Goal: Communication & Community: Answer question/provide support

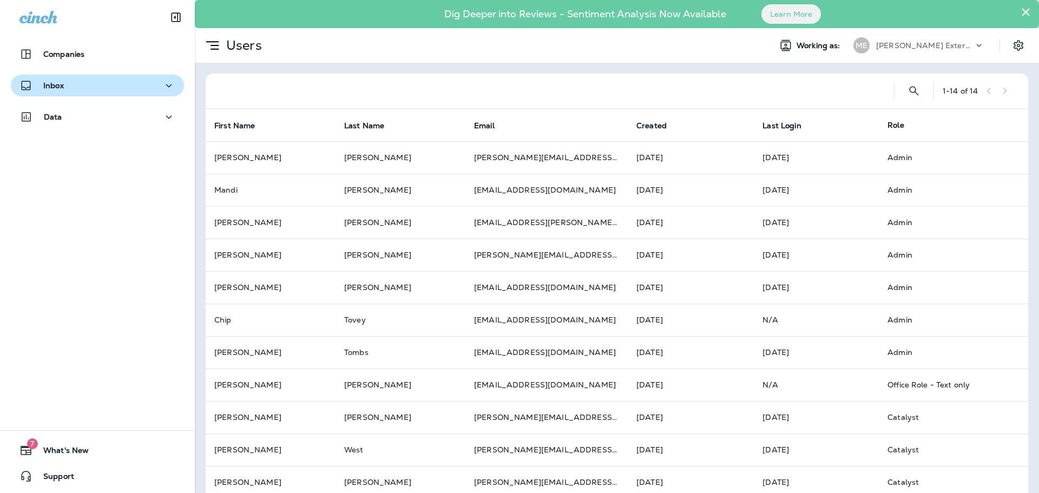
click at [105, 86] on div "Inbox" at bounding box center [97, 86] width 156 height 14
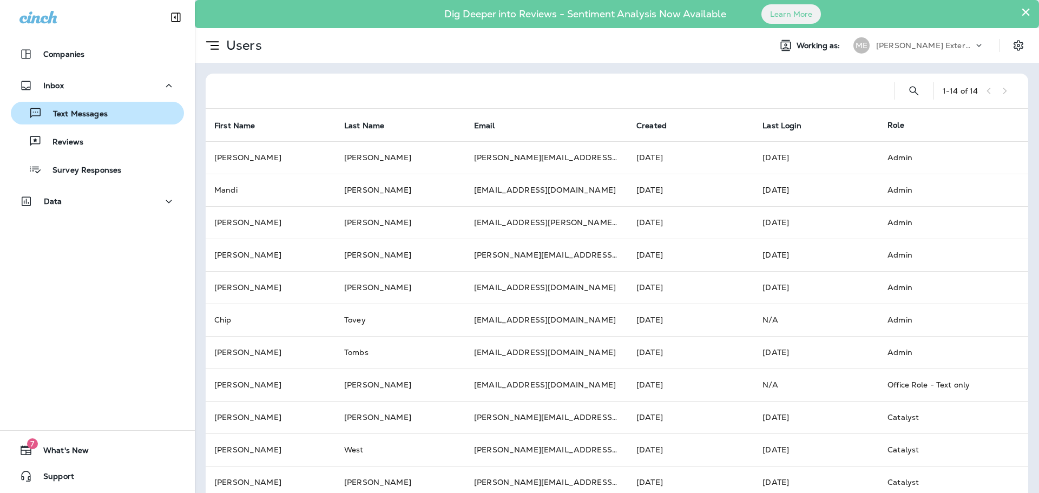
click at [98, 120] on div "Text Messages" at bounding box center [61, 113] width 92 height 16
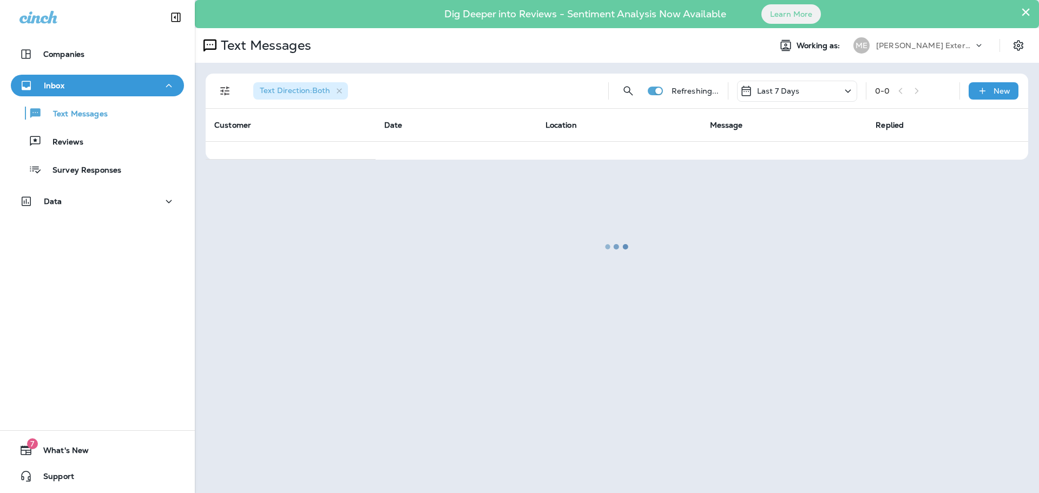
click at [336, 90] on div at bounding box center [617, 246] width 842 height 491
click at [232, 86] on div at bounding box center [617, 246] width 842 height 491
click at [227, 90] on div at bounding box center [617, 246] width 842 height 491
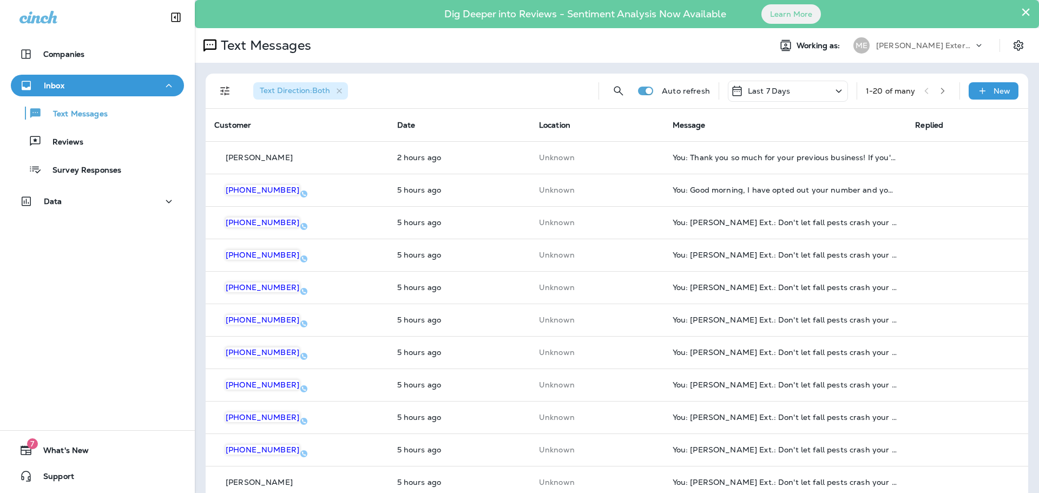
click at [332, 92] on span "Text Direction : Both" at bounding box center [294, 91] width 83 height 10
click at [341, 91] on icon "button" at bounding box center [339, 91] width 9 height 9
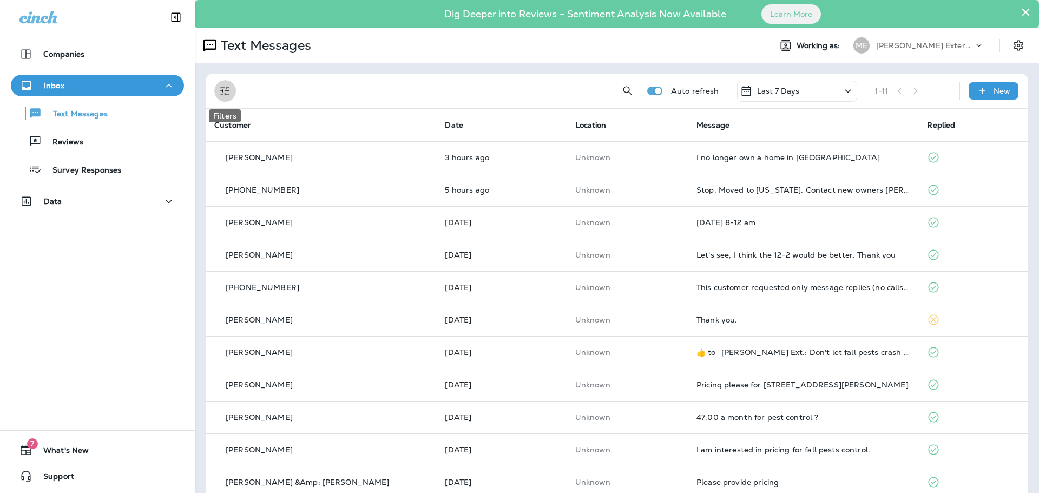
click at [228, 91] on icon "Filters" at bounding box center [224, 91] width 9 height 9
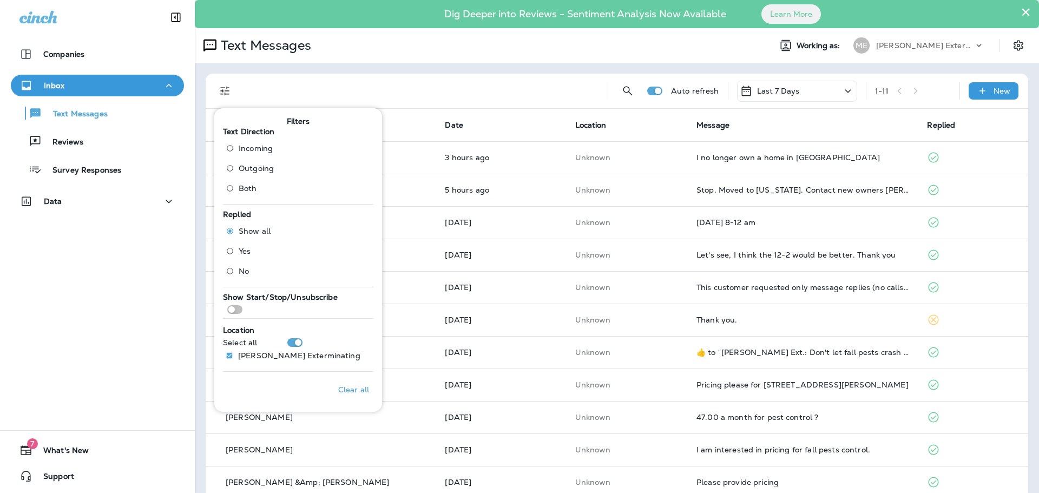
click at [259, 141] on label "Incoming" at bounding box center [247, 148] width 52 height 17
click at [516, 44] on div "Text Messages" at bounding box center [478, 46] width 567 height 22
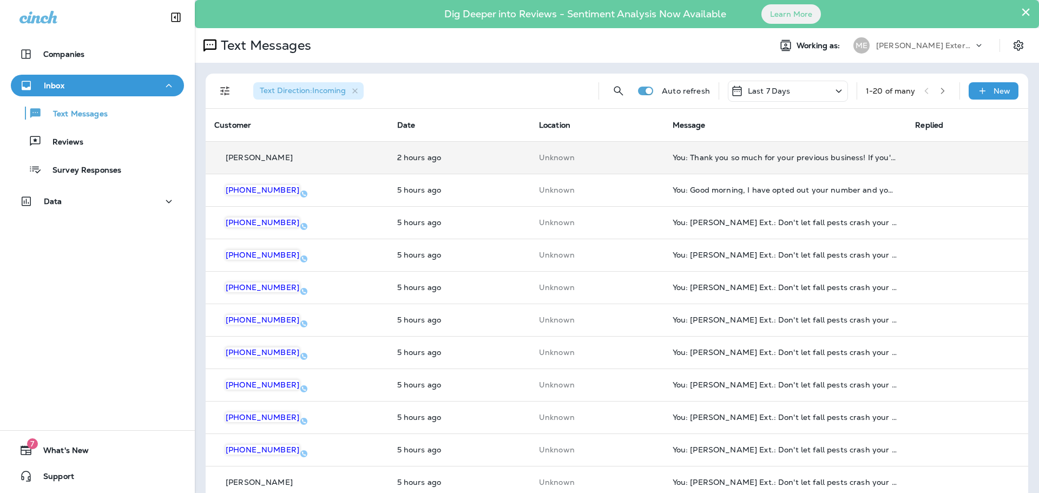
click at [801, 158] on div "You: Thank you so much for your previous business! If you're ever back in the a…" at bounding box center [785, 157] width 226 height 9
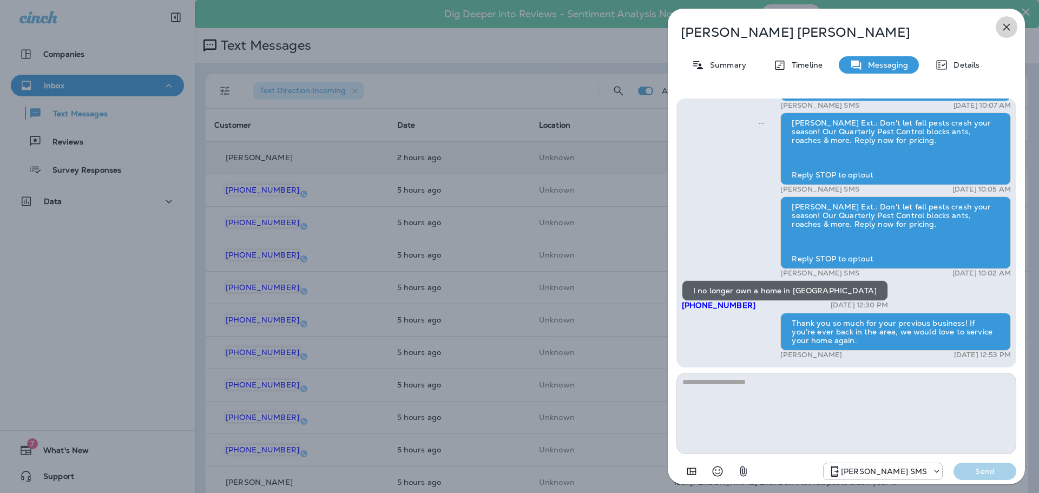
click at [1004, 21] on icon "button" at bounding box center [1006, 27] width 13 height 13
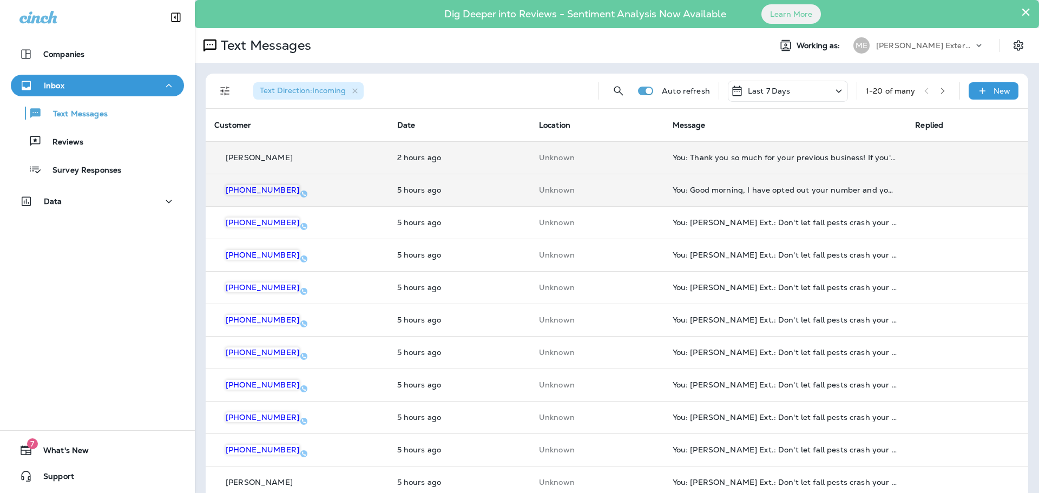
click at [709, 184] on td "You: Good morning, I have opted out your number and you should not receive any …" at bounding box center [785, 190] width 243 height 32
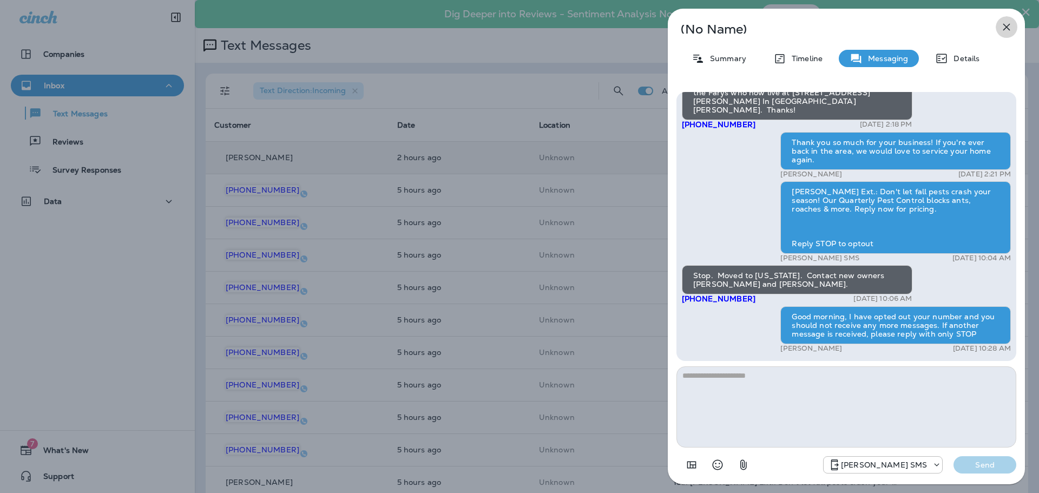
click at [1008, 23] on icon "button" at bounding box center [1006, 27] width 13 height 13
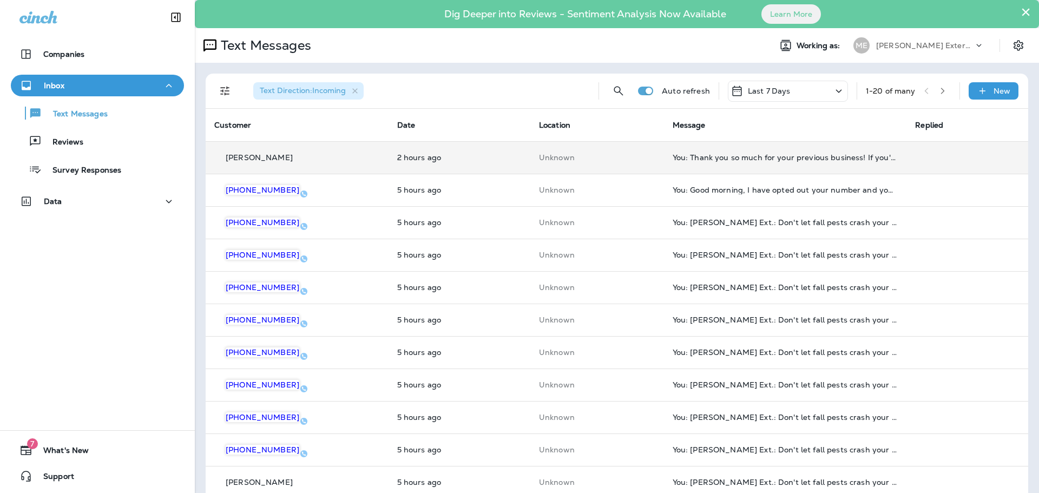
click at [1020, 11] on button "×" at bounding box center [1025, 11] width 10 height 17
